Goal: Find specific page/section: Find specific page/section

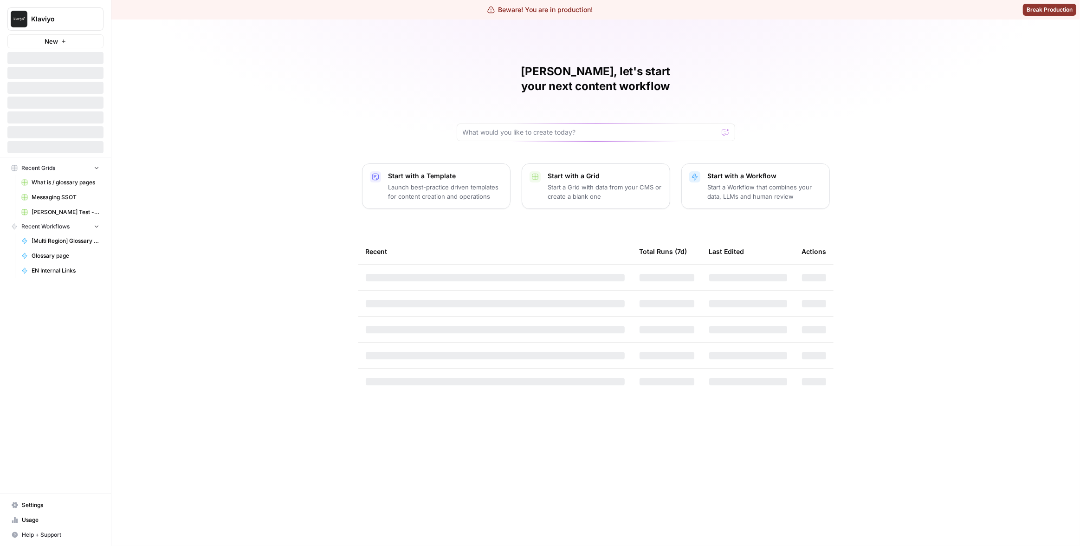
click at [280, 144] on div "[PERSON_NAME], let's start your next content workflow Start with a Template Lau…" at bounding box center [595, 282] width 969 height 526
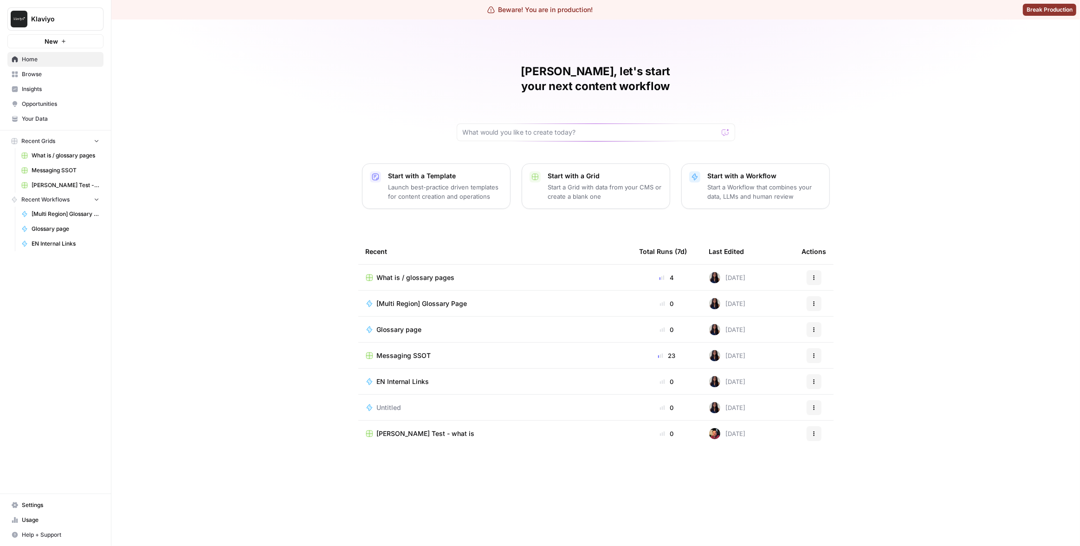
click at [75, 96] on link "Insights" at bounding box center [55, 89] width 96 height 15
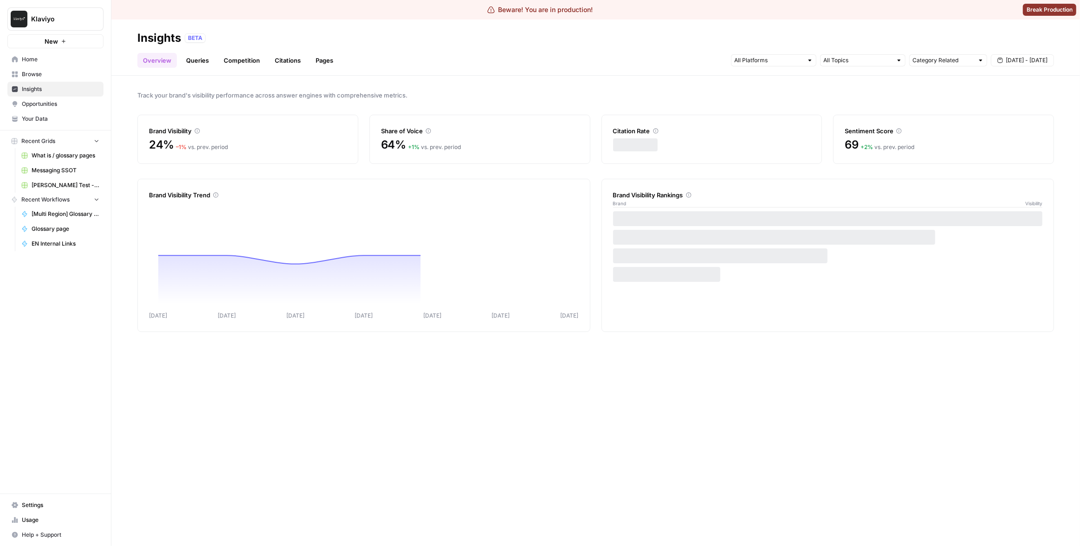
click at [291, 64] on link "Citations" at bounding box center [287, 60] width 37 height 15
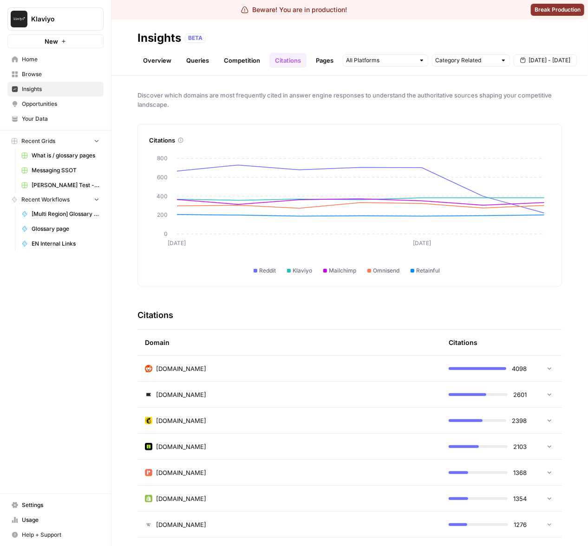
click at [511, 41] on div "BETA" at bounding box center [373, 37] width 377 height 9
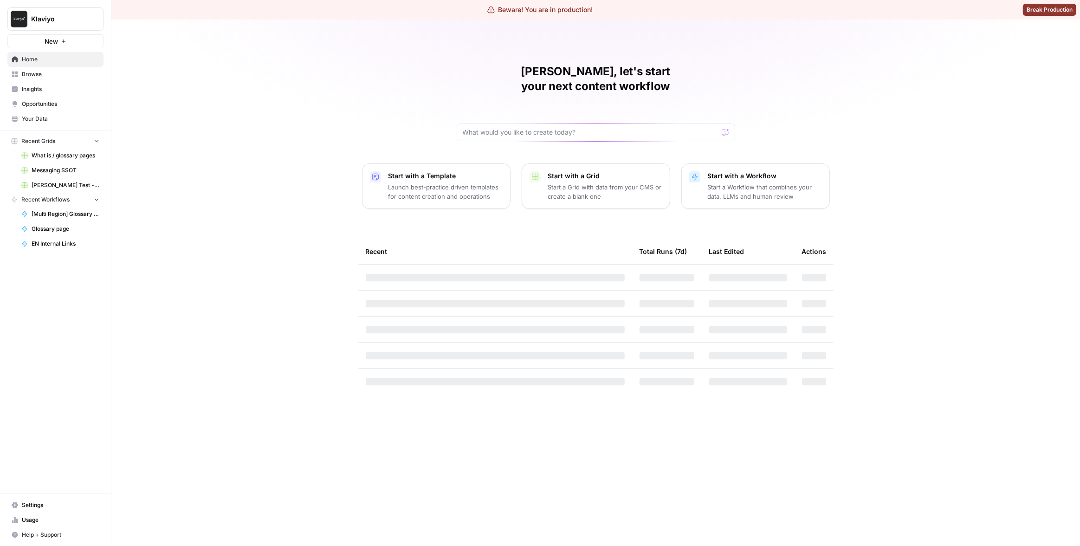
click at [267, 65] on div "Matias, let's start your next content workflow Start with a Template Launch bes…" at bounding box center [595, 282] width 969 height 526
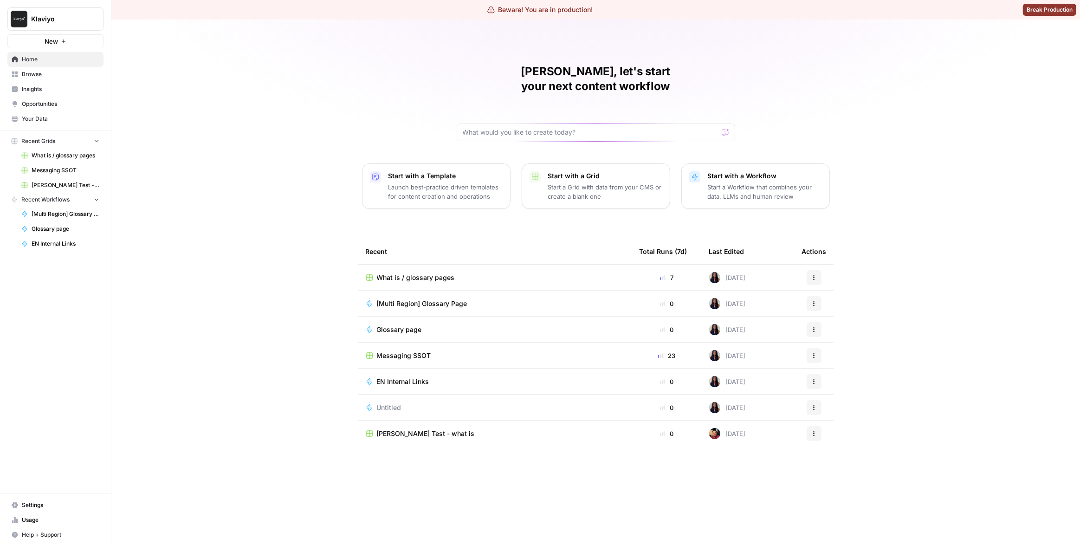
click at [65, 84] on link "Insights" at bounding box center [55, 89] width 96 height 15
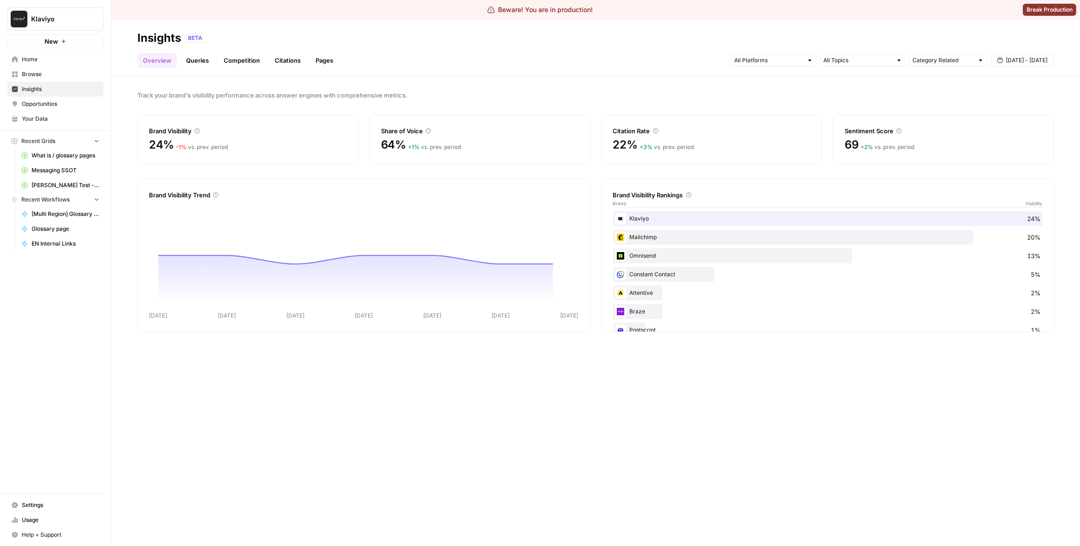
click at [277, 58] on link "Citations" at bounding box center [287, 60] width 37 height 15
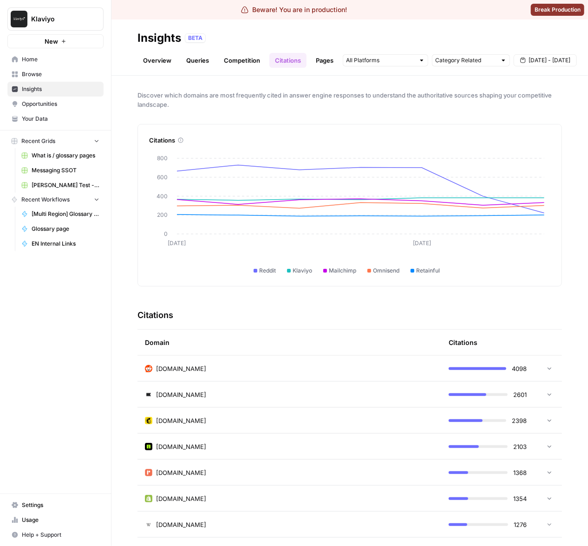
click at [82, 361] on div "Klaviyo New Home Browse Insights Opportunities Your Data Recent Grids What is /…" at bounding box center [55, 273] width 111 height 546
click at [53, 343] on div "Klaviyo New Home Browse Insights Opportunities Your Data Recent Grids What is /…" at bounding box center [55, 273] width 111 height 546
